Goal: Task Accomplishment & Management: Complete application form

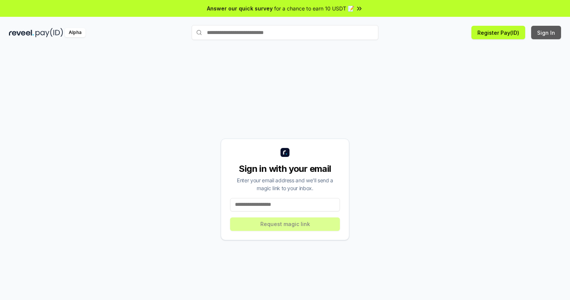
click at [546, 32] on button "Sign In" at bounding box center [546, 32] width 30 height 13
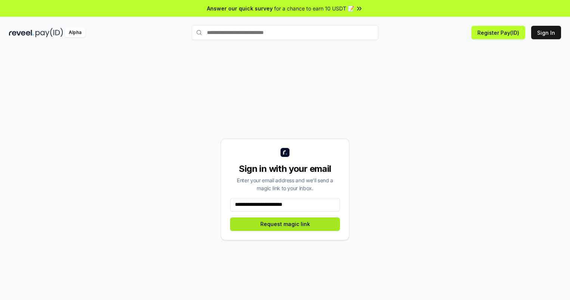
type input "**********"
click at [285, 224] on button "Request magic link" at bounding box center [285, 223] width 110 height 13
